Goal: Find specific page/section: Find specific page/section

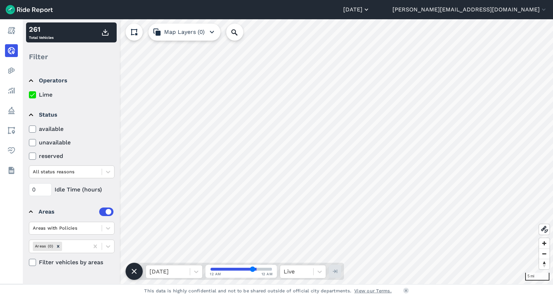
click at [370, 11] on button "[DATE]" at bounding box center [356, 9] width 27 height 9
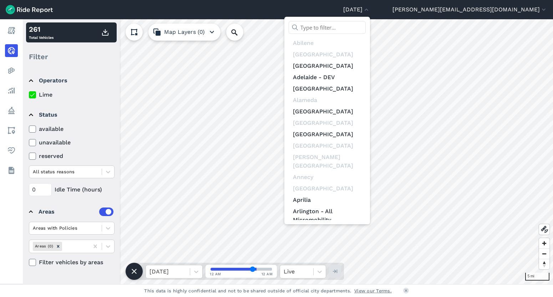
click at [366, 24] on input "text" at bounding box center [327, 27] width 77 height 13
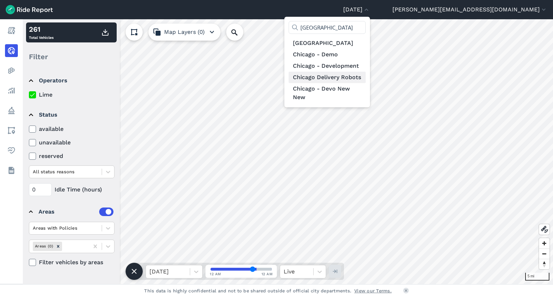
type input "[GEOGRAPHIC_DATA]"
click at [366, 78] on link "Chicago Delivery Robots" at bounding box center [327, 77] width 77 height 11
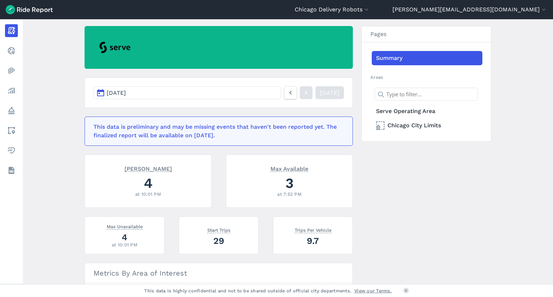
scroll to position [58, 0]
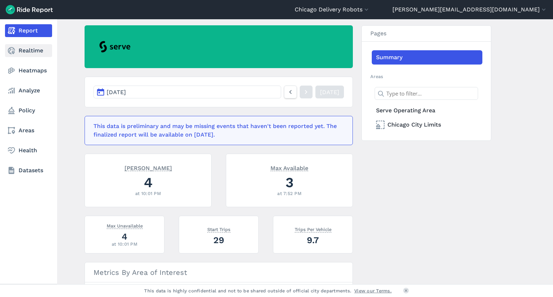
click at [28, 51] on link "Realtime" at bounding box center [28, 50] width 47 height 13
